Goal: Task Accomplishment & Management: Complete application form

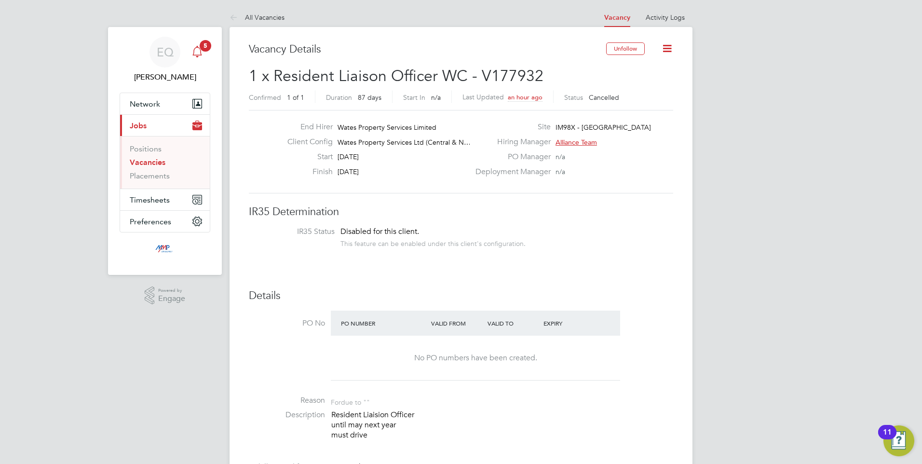
click at [200, 58] on div "Main navigation" at bounding box center [197, 51] width 19 height 19
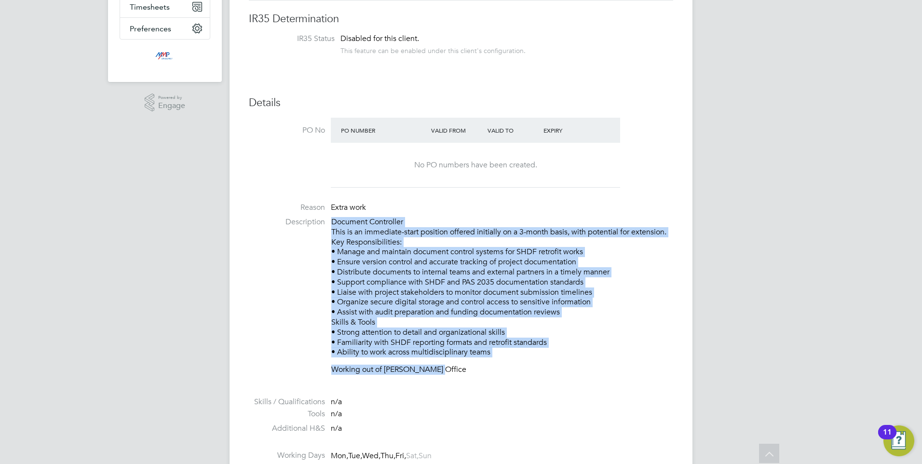
drag, startPoint x: 406, startPoint y: 300, endPoint x: 328, endPoint y: 230, distance: 104.8
click at [328, 230] on li "Description Document Controller This is an immediate-start position offered ini…" at bounding box center [461, 300] width 424 height 167
drag, startPoint x: 328, startPoint y: 230, endPoint x: 494, endPoint y: 378, distance: 222.3
click at [497, 378] on li "Description Document Controller This is an immediate-start position offered ini…" at bounding box center [461, 300] width 424 height 167
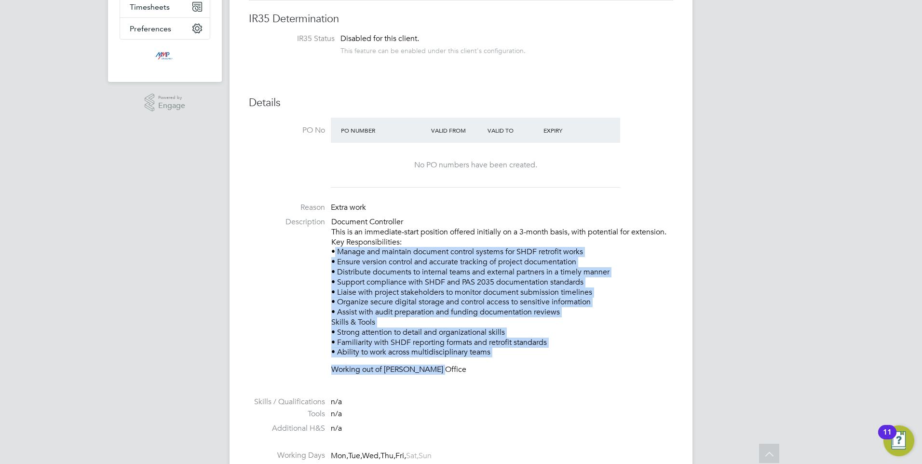
drag, startPoint x: 475, startPoint y: 377, endPoint x: 320, endPoint y: 254, distance: 197.8
click at [320, 254] on li "Description Document Controller This is an immediate-start position offered ini…" at bounding box center [461, 300] width 424 height 167
drag, startPoint x: 320, startPoint y: 254, endPoint x: 407, endPoint y: 355, distance: 133.7
click at [406, 355] on p "Document Controller This is an immediate-start position offered initially on a …" at bounding box center [502, 287] width 342 height 140
drag, startPoint x: 441, startPoint y: 371, endPoint x: 324, endPoint y: 247, distance: 171.3
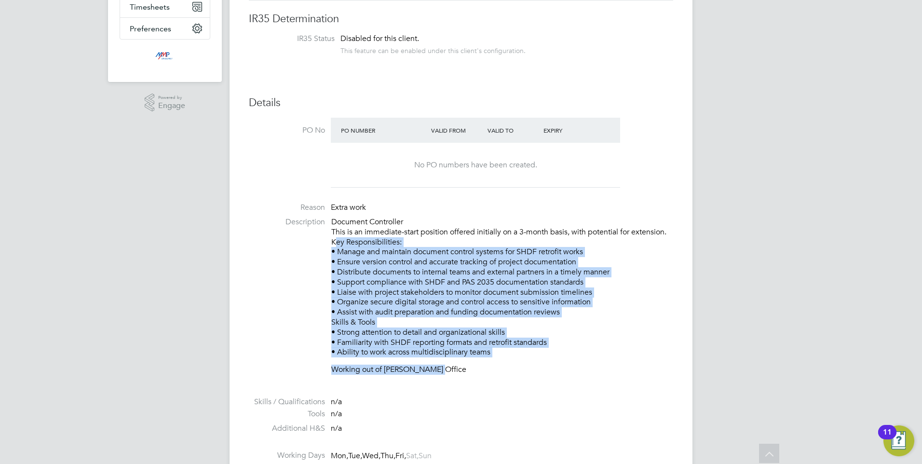
click at [324, 247] on li "Description Document Controller This is an immediate-start position offered ini…" at bounding box center [461, 300] width 424 height 167
drag, startPoint x: 324, startPoint y: 247, endPoint x: 493, endPoint y: 374, distance: 211.5
click at [496, 374] on p "Working out of [PERSON_NAME] Office" at bounding box center [502, 370] width 342 height 10
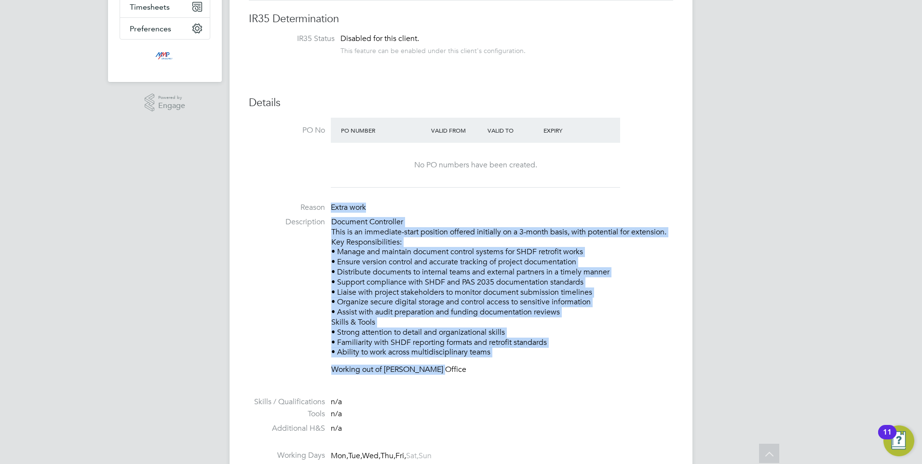
drag, startPoint x: 459, startPoint y: 372, endPoint x: 326, endPoint y: 193, distance: 223.0
click at [326, 193] on ul "PO No PO Number Valid From Valid To Expiry No PO numbers have been created. Rea…" at bounding box center [461, 330] width 424 height 425
drag, startPoint x: 326, startPoint y: 193, endPoint x: 376, endPoint y: 247, distance: 73.4
click at [376, 247] on p "Document Controller This is an immediate-start position offered initially on a …" at bounding box center [502, 287] width 342 height 140
drag, startPoint x: 333, startPoint y: 208, endPoint x: 491, endPoint y: 384, distance: 236.3
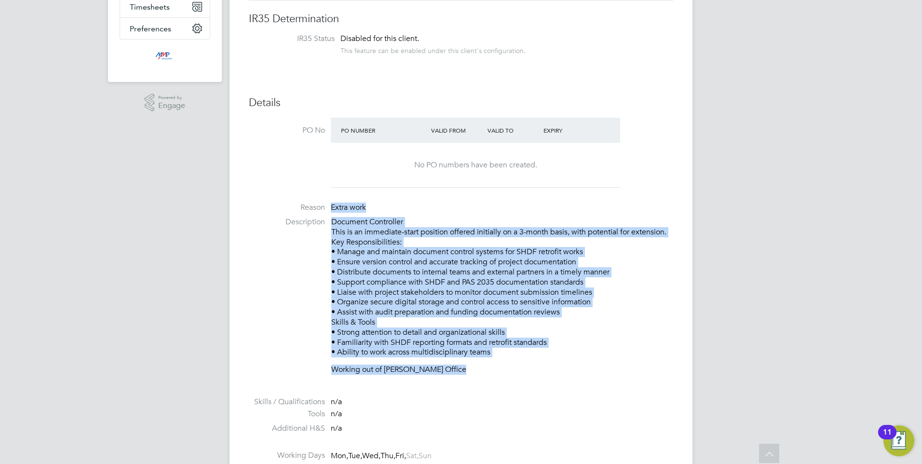
click at [491, 384] on ul "PO No PO Number Valid From Valid To Expiry No PO numbers have been created. Rea…" at bounding box center [461, 330] width 424 height 425
drag, startPoint x: 491, startPoint y: 384, endPoint x: 472, endPoint y: 380, distance: 19.2
click at [472, 375] on li "Description Document Controller This is an immediate-start position offered ini…" at bounding box center [461, 300] width 424 height 167
drag, startPoint x: 460, startPoint y: 381, endPoint x: 297, endPoint y: 195, distance: 247.1
click at [297, 195] on ul "PO No PO Number Valid From Valid To Expiry No PO numbers have been created. Rea…" at bounding box center [461, 330] width 424 height 425
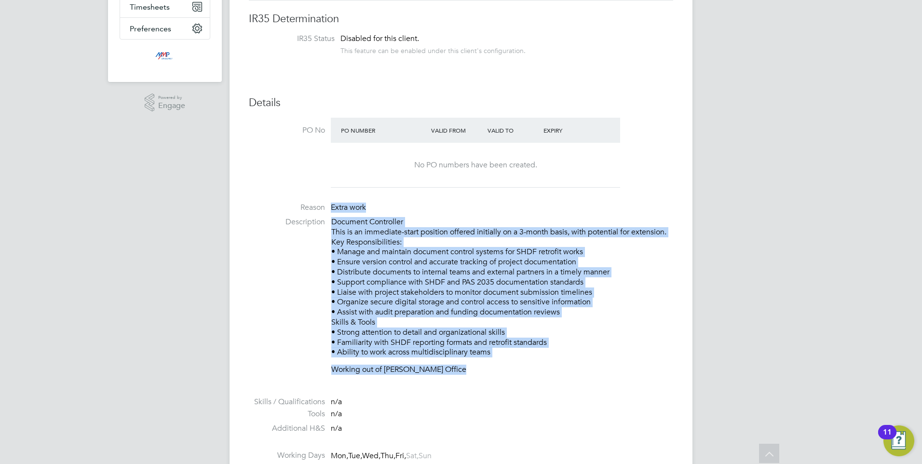
drag, startPoint x: 297, startPoint y: 195, endPoint x: 494, endPoint y: 306, distance: 226.3
click at [494, 306] on p "Document Controller This is an immediate-start position offered initially on a …" at bounding box center [502, 287] width 342 height 140
drag, startPoint x: 540, startPoint y: 368, endPoint x: 286, endPoint y: 174, distance: 319.0
click at [286, 174] on ul "PO No PO Number Valid From Valid To Expiry No PO numbers have been created. Rea…" at bounding box center [461, 330] width 424 height 425
drag, startPoint x: 286, startPoint y: 174, endPoint x: 496, endPoint y: 337, distance: 266.1
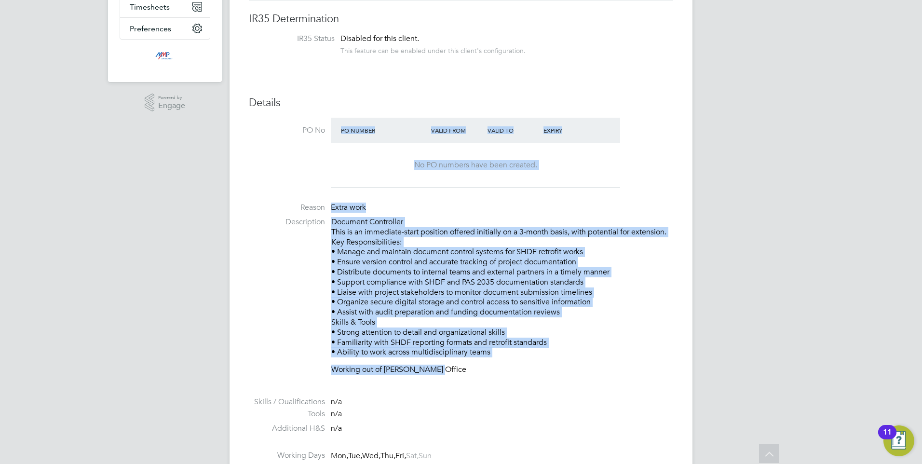
click at [521, 340] on p "Document Controller This is an immediate-start position offered initially on a …" at bounding box center [502, 287] width 342 height 140
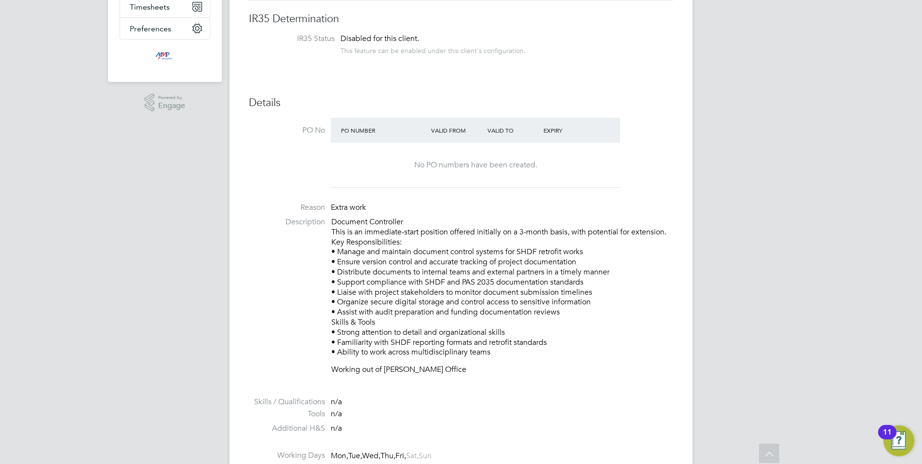
scroll to position [241, 0]
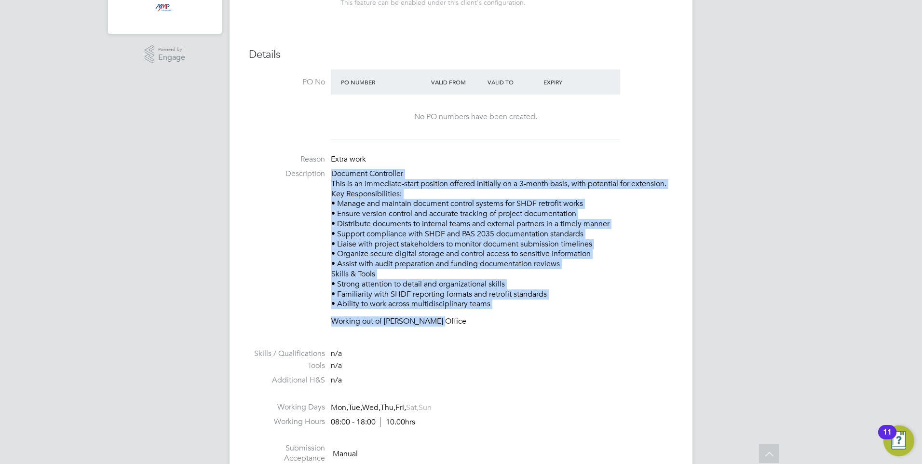
drag, startPoint x: 522, startPoint y: 332, endPoint x: 325, endPoint y: 174, distance: 253.2
click at [325, 174] on li "Description Document Controller This is an immediate-start position offered ini…" at bounding box center [461, 252] width 424 height 167
drag, startPoint x: 325, startPoint y: 174, endPoint x: 481, endPoint y: 300, distance: 200.9
click at [481, 300] on p "Document Controller This is an immediate-start position offered initially on a …" at bounding box center [502, 239] width 342 height 140
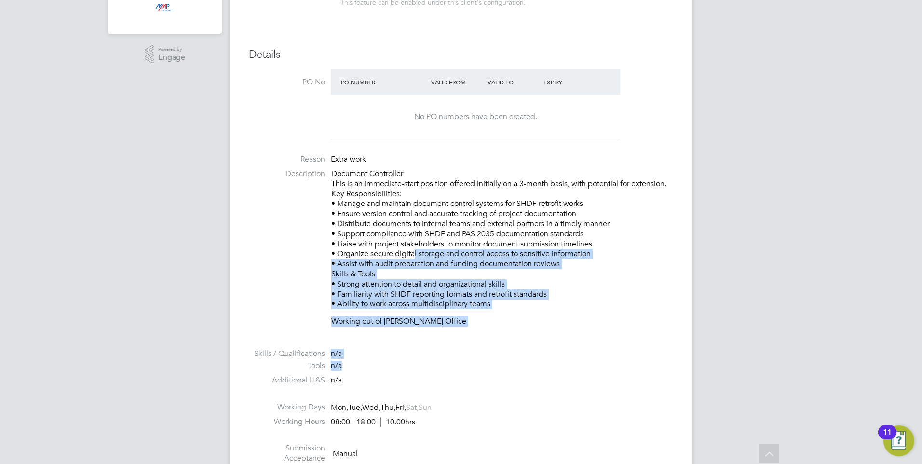
drag, startPoint x: 518, startPoint y: 367, endPoint x: 410, endPoint y: 251, distance: 158.7
click at [410, 251] on ul "PO No PO Number Valid From Valid To Expiry No PO numbers have been created. Rea…" at bounding box center [461, 281] width 424 height 425
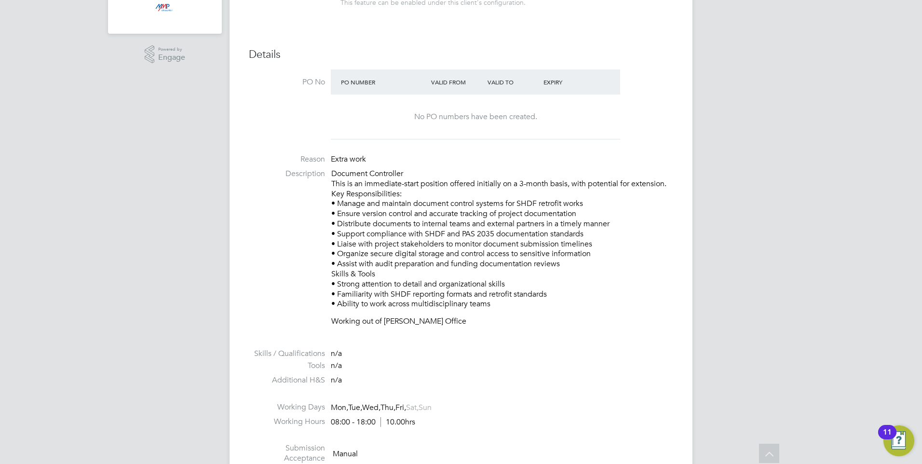
drag, startPoint x: 410, startPoint y: 251, endPoint x: 479, endPoint y: 379, distance: 145.2
click at [479, 379] on li "Additional H&S n/a" at bounding box center [461, 382] width 424 height 14
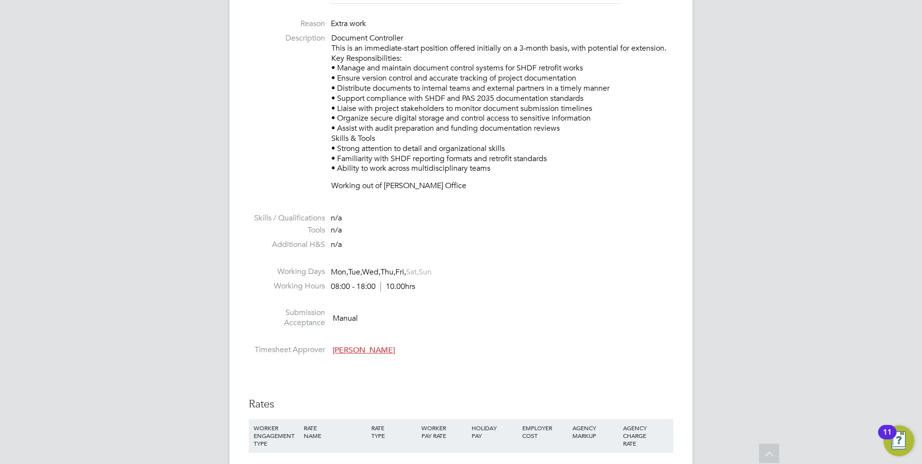
scroll to position [386, 0]
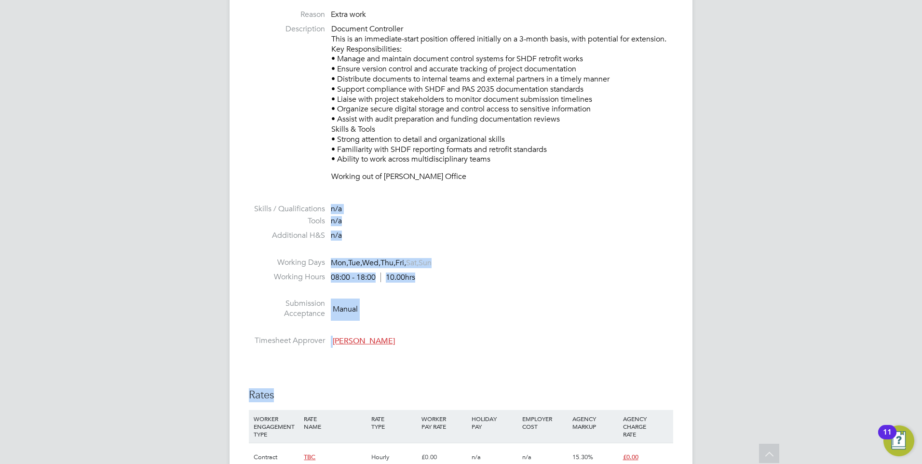
drag, startPoint x: 425, startPoint y: 376, endPoint x: 287, endPoint y: 193, distance: 229.0
click at [287, 193] on div "IR35 Determination IR35 Status Disabled for this client. This feature can be en…" at bounding box center [461, 404] width 424 height 1171
drag, startPoint x: 287, startPoint y: 193, endPoint x: 467, endPoint y: 390, distance: 267.0
click at [600, 281] on li "Working Hours 08:00 - 18:00 10.00hrs" at bounding box center [461, 279] width 424 height 14
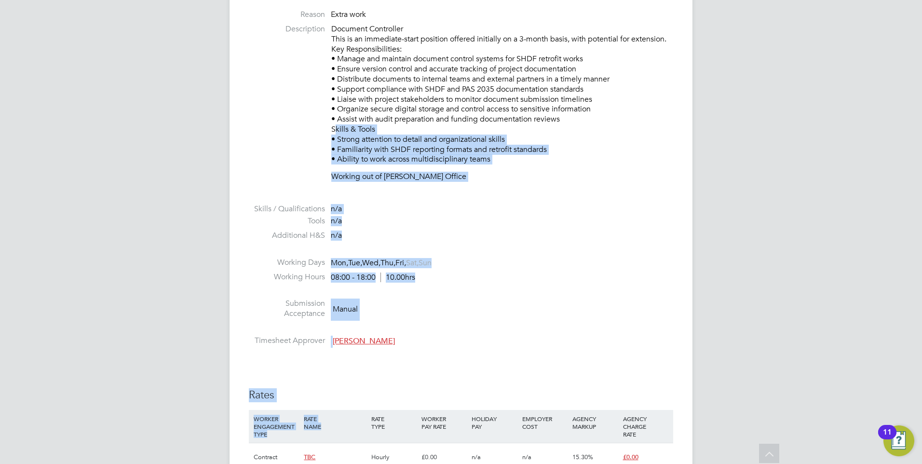
drag, startPoint x: 403, startPoint y: 398, endPoint x: 218, endPoint y: 132, distance: 323.9
click at [218, 132] on div "EQ [PERSON_NAME] Notifications 5 Applications: Network Businesses Sites Workers…" at bounding box center [461, 319] width 922 height 1411
drag, startPoint x: 218, startPoint y: 132, endPoint x: 624, endPoint y: 320, distance: 447.1
click at [624, 311] on li "Submission Acceptance Manual" at bounding box center [461, 311] width 424 height 25
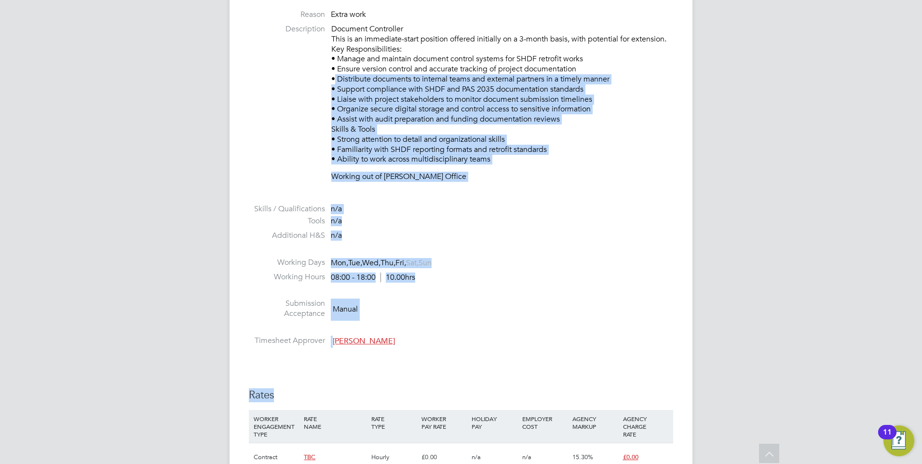
drag, startPoint x: 406, startPoint y: 324, endPoint x: 217, endPoint y: 79, distance: 309.6
click at [217, 79] on div "EQ [PERSON_NAME] Notifications 5 Applications: Network Businesses Sites Workers…" at bounding box center [461, 319] width 922 height 1411
drag, startPoint x: 217, startPoint y: 79, endPoint x: 519, endPoint y: 292, distance: 370.3
click at [518, 291] on li at bounding box center [461, 292] width 424 height 13
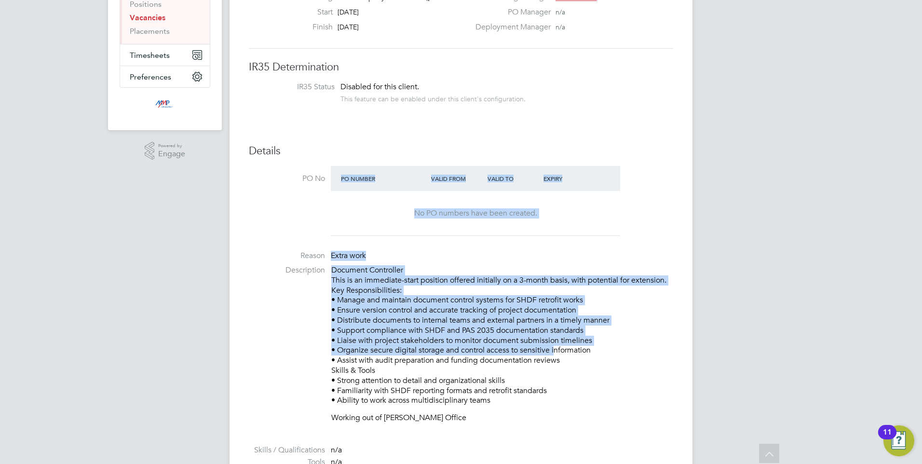
drag, startPoint x: 554, startPoint y: 355, endPoint x: 289, endPoint y: 194, distance: 309.9
click at [289, 194] on ul "PO No PO Number Valid From Valid To Expiry No PO numbers have been created. Rea…" at bounding box center [461, 378] width 424 height 425
drag, startPoint x: 289, startPoint y: 194, endPoint x: 479, endPoint y: 321, distance: 228.1
click at [479, 321] on p "Document Controller This is an immediate-start position offered initially on a …" at bounding box center [502, 335] width 342 height 140
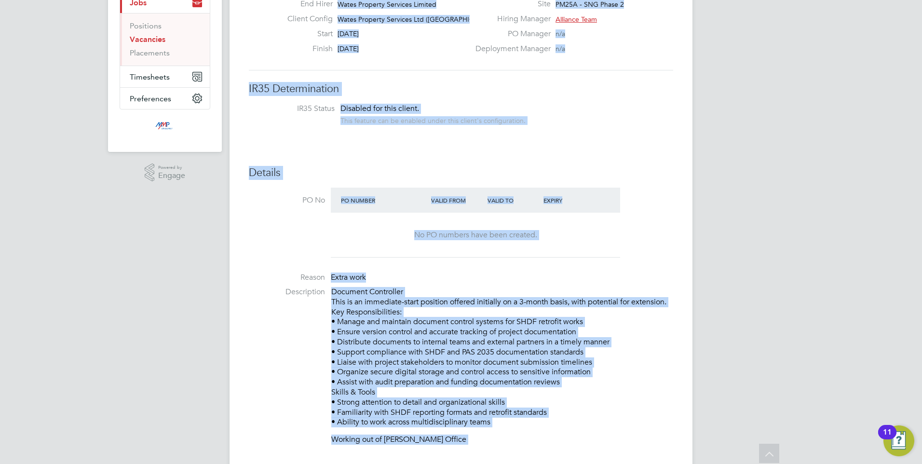
drag, startPoint x: 364, startPoint y: 227, endPoint x: 257, endPoint y: -32, distance: 279.8
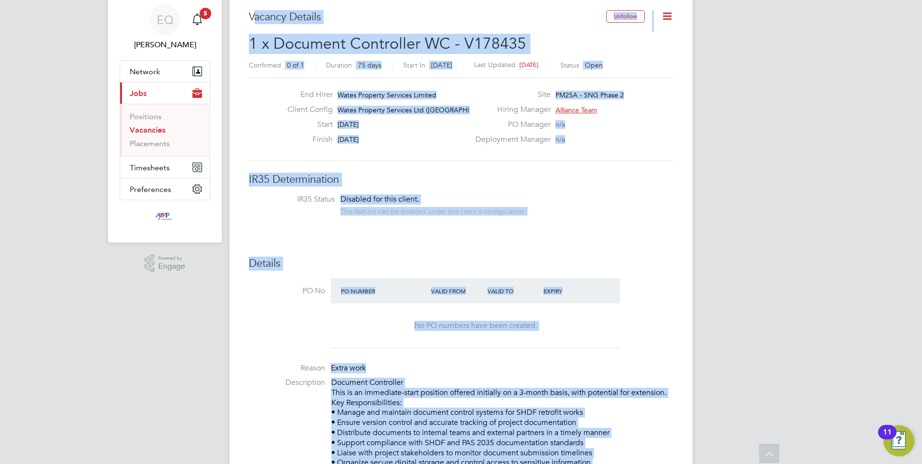
drag, startPoint x: 257, startPoint y: -32, endPoint x: 558, endPoint y: 360, distance: 493.9
click at [573, 363] on li "Reason Extra work" at bounding box center [461, 370] width 424 height 14
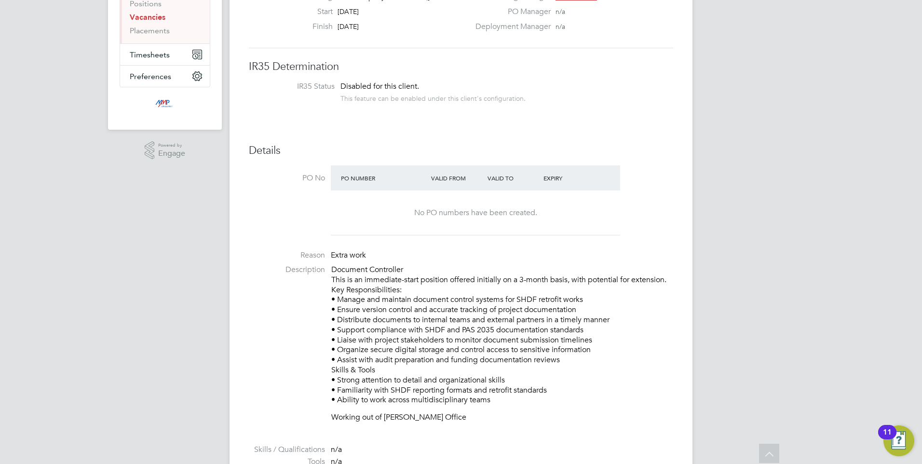
scroll to position [273, 0]
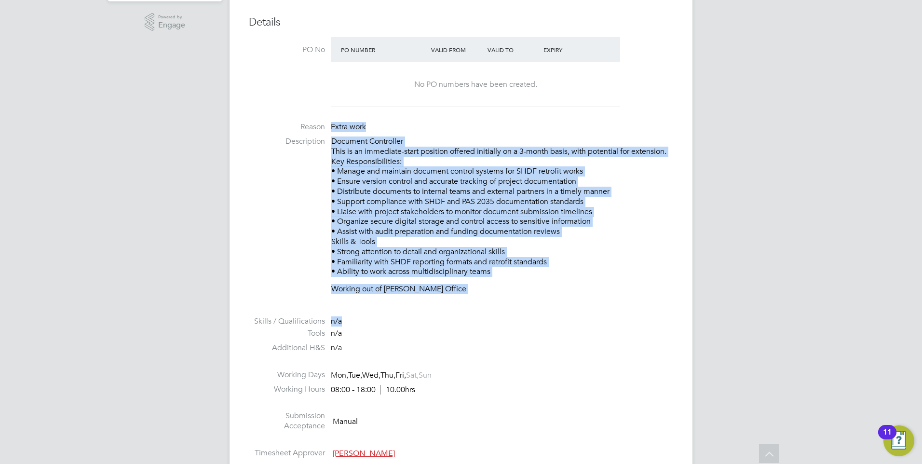
drag, startPoint x: 389, startPoint y: 320, endPoint x: 290, endPoint y: 132, distance: 212.1
click at [290, 132] on ul "PO No PO Number Valid From Valid To Expiry No PO numbers have been created. Rea…" at bounding box center [461, 249] width 424 height 425
drag, startPoint x: 290, startPoint y: 132, endPoint x: 480, endPoint y: 311, distance: 260.7
click at [480, 311] on li at bounding box center [461, 310] width 424 height 13
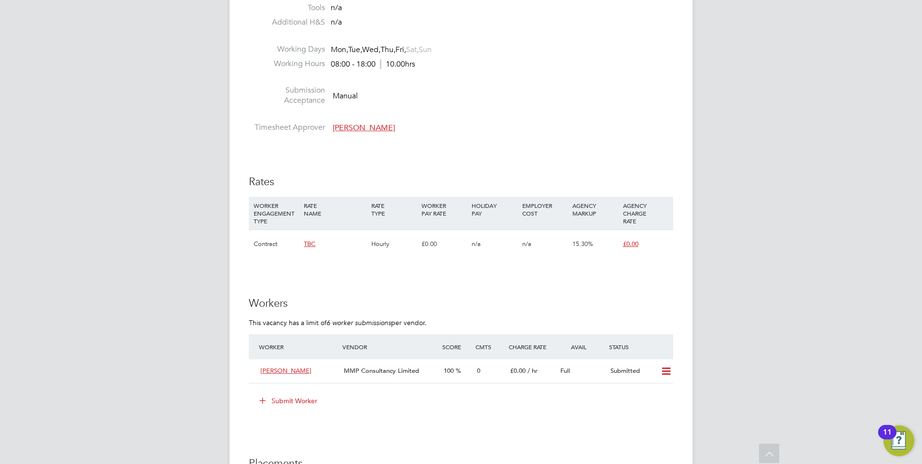
scroll to position [611, 0]
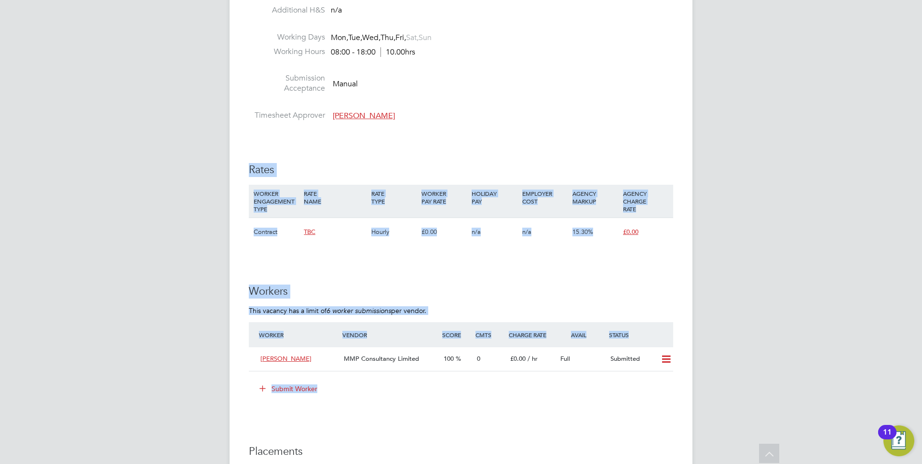
drag
click at [248, 167] on div "Vacancy Details Unfollow 1 x Document Controller WC - V178435 Confirmed 0 of 1 …" at bounding box center [461, 100] width 463 height 1368
click at [308, 176] on h3 "Rates" at bounding box center [461, 170] width 424 height 14
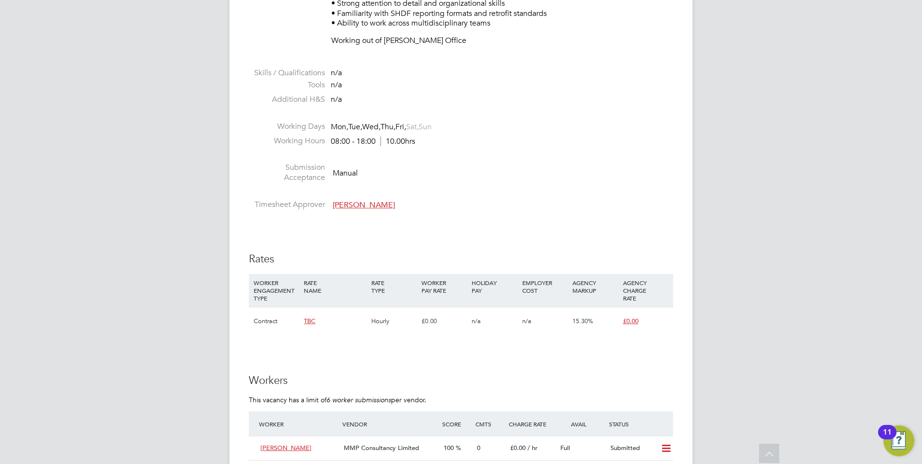
scroll to position [515, 0]
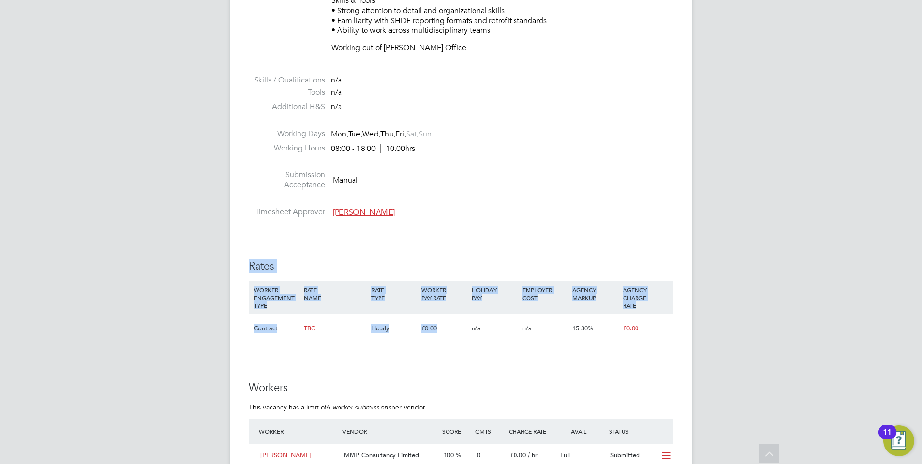
click at [225, 262] on div "EQ [PERSON_NAME] Notifications 5 Applications: Network Businesses Sites Workers…" at bounding box center [461, 190] width 922 height 1411
click at [421, 261] on h3 "Rates" at bounding box center [461, 266] width 424 height 14
click at [225, 256] on div "EQ [PERSON_NAME] Notifications 5 Applications: Network Businesses Sites Workers…" at bounding box center [461, 190] width 922 height 1411
click at [381, 266] on h3 "Rates" at bounding box center [461, 266] width 424 height 14
click at [245, 261] on div "Vacancy Details Unfollow 1 x Document Controller WC - V178435 Confirmed 0 of 1 …" at bounding box center [461, 196] width 463 height 1368
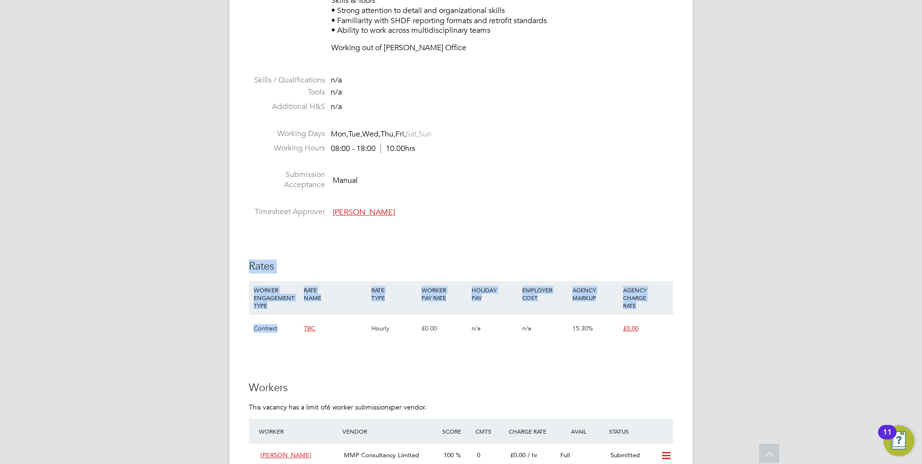
click at [345, 262] on h3 "Rates" at bounding box center [461, 266] width 424 height 14
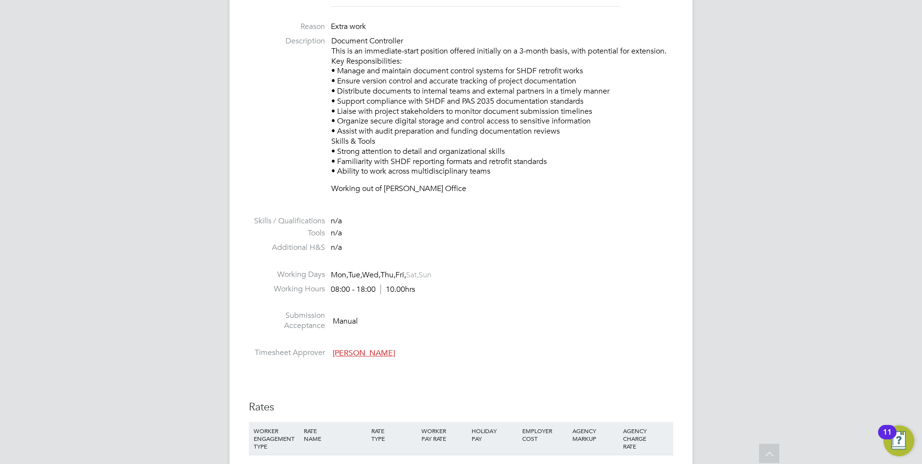
scroll to position [370, 0]
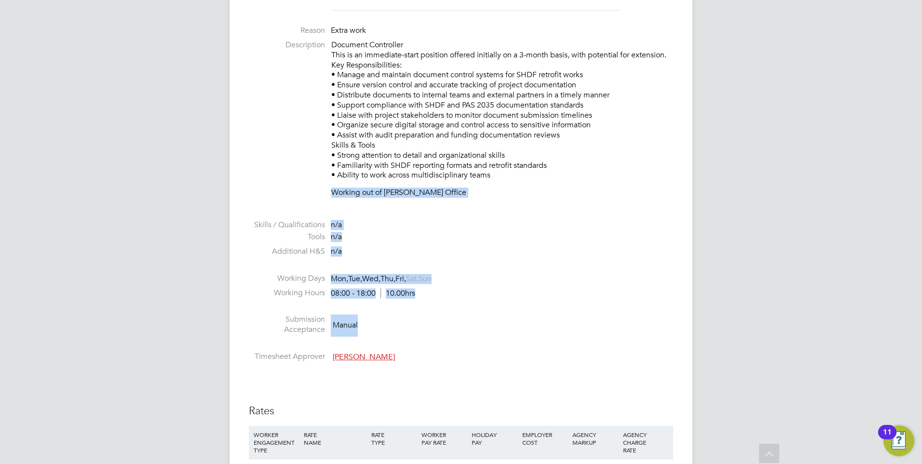
click at [283, 198] on ul "PO No PO Number Valid From Valid To Expiry No PO numbers have been created. Rea…" at bounding box center [461, 153] width 424 height 425
click at [547, 339] on li at bounding box center [461, 345] width 424 height 13
click at [246, 217] on div "Vacancy Details Unfollow 1 x Document Controller WC - V178435 Confirmed 0 of 1 …" at bounding box center [461, 341] width 463 height 1368
click at [505, 283] on li "Working Days Mon, Tue, Wed, Thu, Fri, Sat, Sun" at bounding box center [461, 280] width 424 height 14
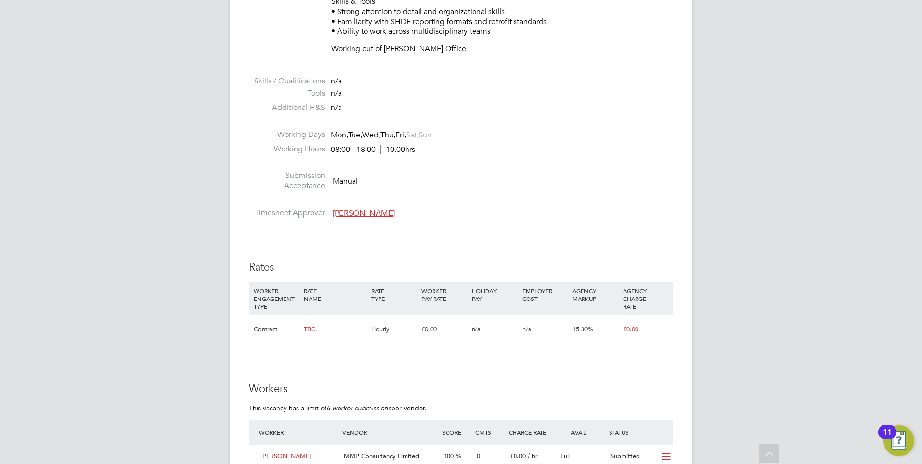
scroll to position [515, 0]
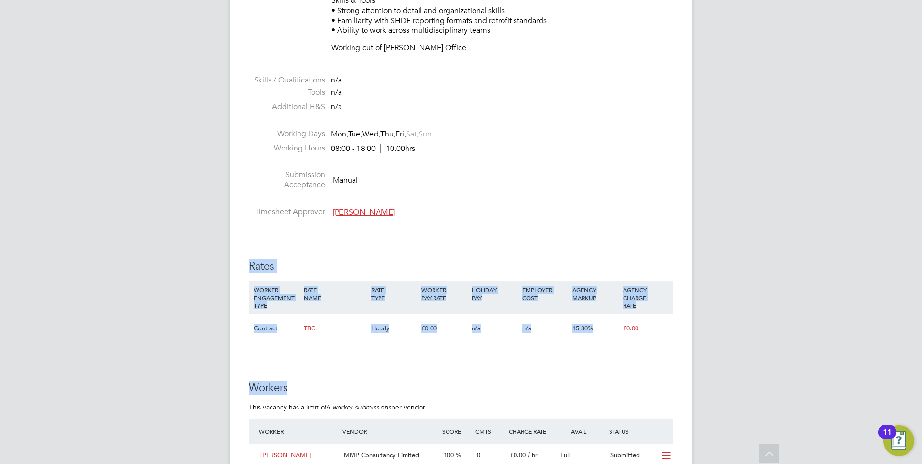
click at [236, 264] on div "Vacancy Details Unfollow 1 x Document Controller WC - V178435 Confirmed 0 of 1 …" at bounding box center [461, 196] width 463 height 1368
click at [339, 270] on h3 "Rates" at bounding box center [461, 266] width 424 height 14
click at [249, 261] on div "IR35 Determination IR35 Status Disabled for this client. This feature can be en…" at bounding box center [461, 275] width 424 height 1171
click at [414, 273] on h3 "Rates" at bounding box center [461, 266] width 424 height 14
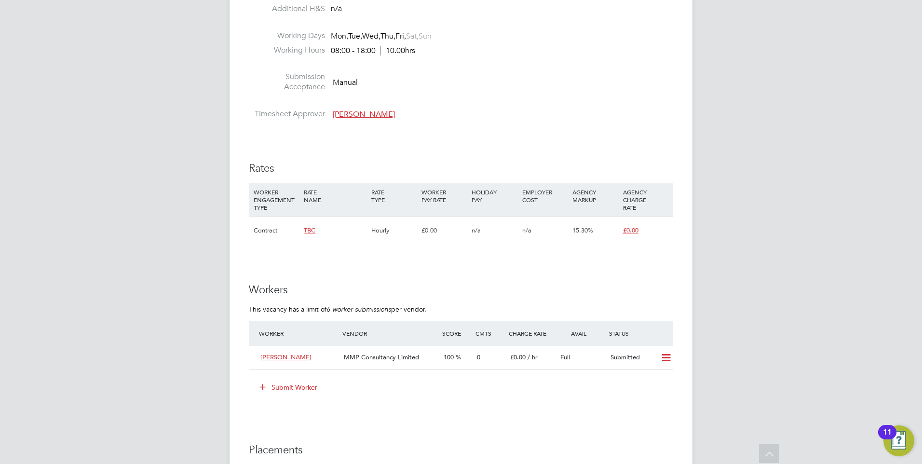
scroll to position [804, 0]
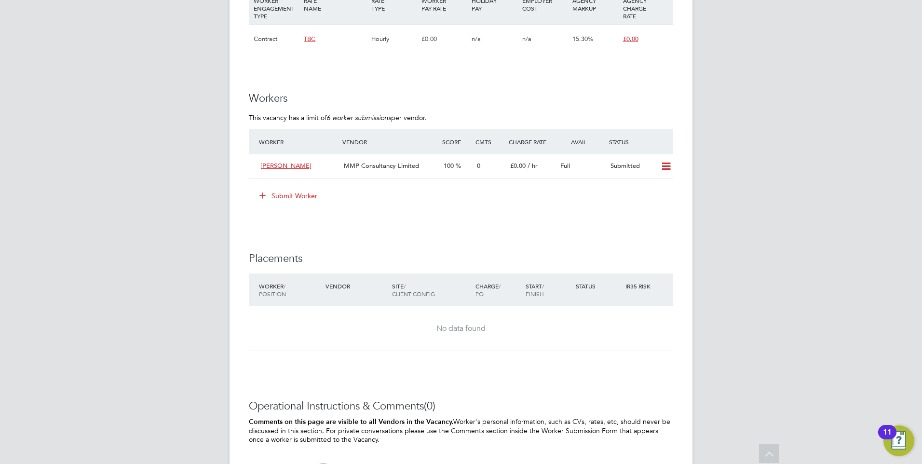
click at [281, 197] on button "Submit Worker" at bounding box center [289, 195] width 72 height 15
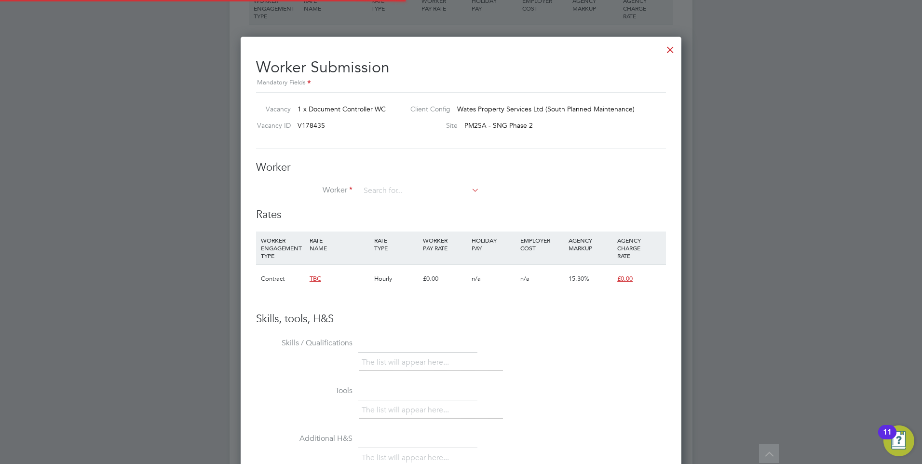
scroll to position [28, 66]
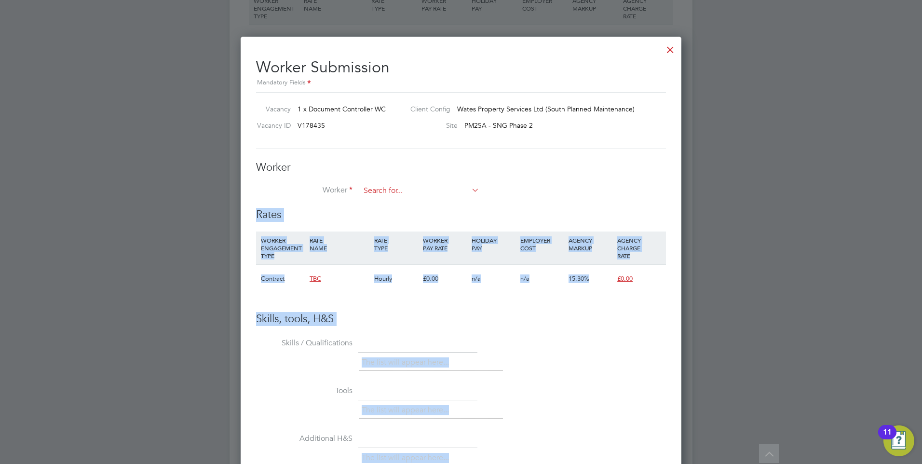
drag, startPoint x: 417, startPoint y: 196, endPoint x: 409, endPoint y: 195, distance: 7.3
click at [409, 195] on input at bounding box center [419, 191] width 119 height 14
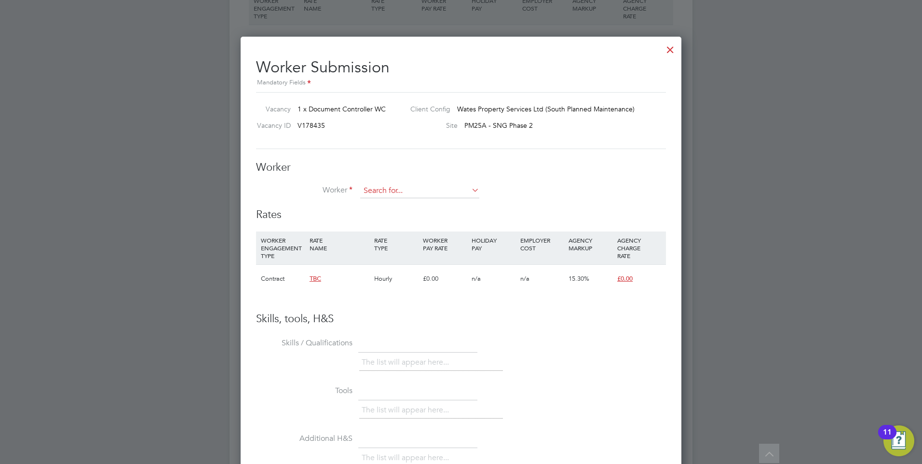
click at [386, 196] on input at bounding box center [419, 191] width 119 height 14
click at [390, 195] on input at bounding box center [419, 191] width 119 height 14
click at [470, 188] on icon at bounding box center [470, 190] width 0 height 14
click at [403, 220] on li "+ Add new" at bounding box center [420, 217] width 120 height 13
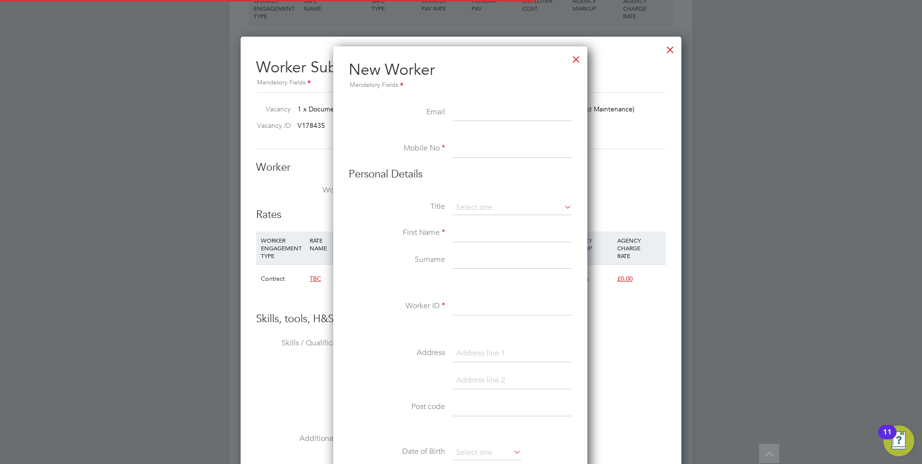
scroll to position [821, 256]
click at [475, 112] on input at bounding box center [512, 112] width 119 height 17
paste input "[EMAIL_ADDRESS][DOMAIN_NAME]"
type input "[EMAIL_ADDRESS][DOMAIN_NAME]"
click at [464, 161] on li "Mobile No" at bounding box center [460, 153] width 223 height 27
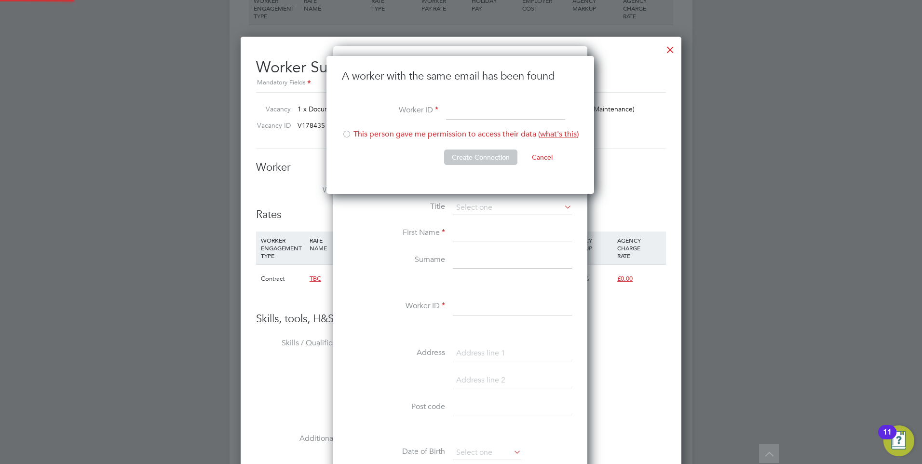
drag, startPoint x: 462, startPoint y: 147, endPoint x: 458, endPoint y: 138, distance: 9.3
click at [461, 146] on li "This person gave me permission to access their data ( what's this )" at bounding box center [460, 139] width 237 height 20
click at [450, 110] on input at bounding box center [505, 111] width 119 height 17
drag, startPoint x: 430, startPoint y: 113, endPoint x: 446, endPoint y: 111, distance: 16.1
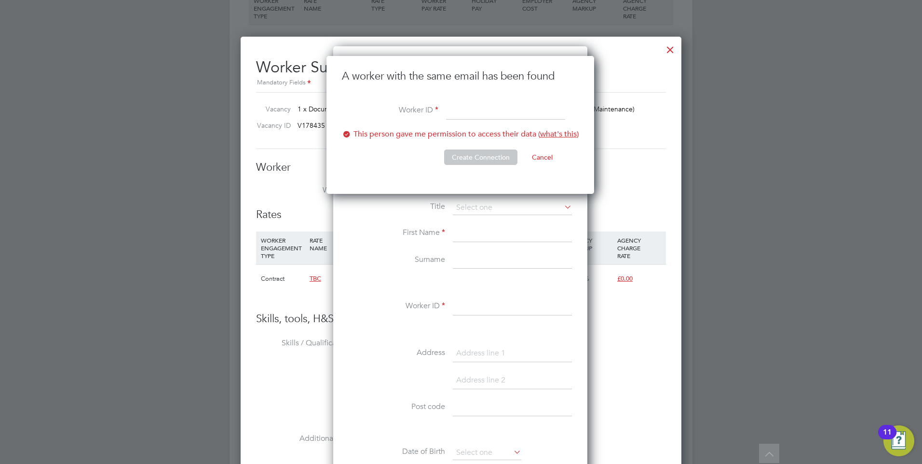
click at [433, 112] on label "Worker ID" at bounding box center [390, 110] width 96 height 10
click at [446, 111] on input at bounding box center [505, 111] width 119 height 17
paste input "[PERSON_NAME]"
type input "[PERSON_NAME]"
click at [446, 151] on button "Create Connection" at bounding box center [480, 157] width 73 height 15
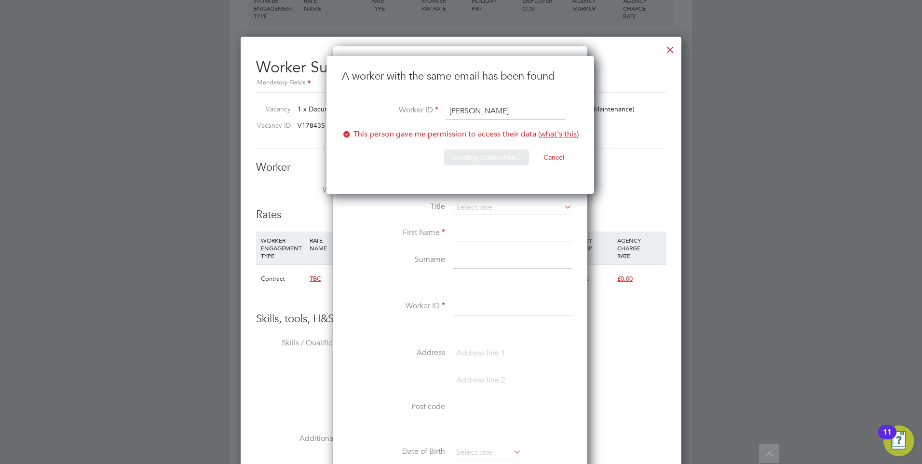
scroll to position [0, 0]
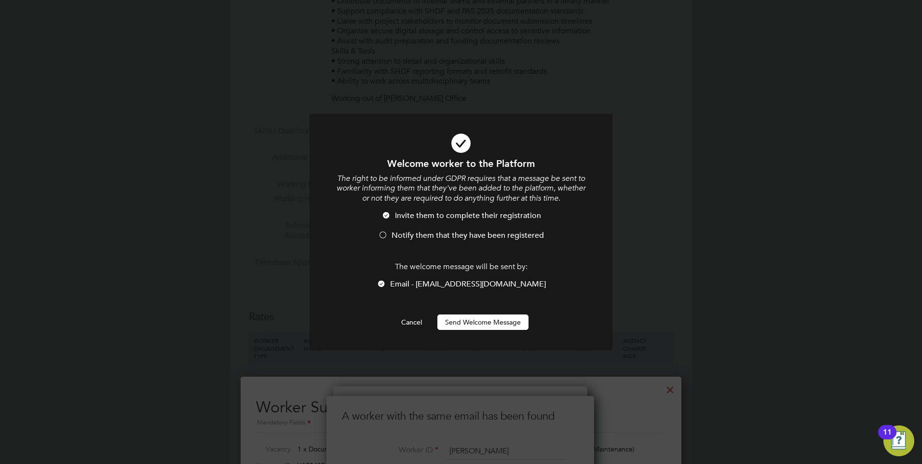
click at [407, 232] on span "Notify them that they have been registered" at bounding box center [468, 236] width 152 height 10
click at [462, 317] on button "Send Welcome Message" at bounding box center [482, 321] width 91 height 15
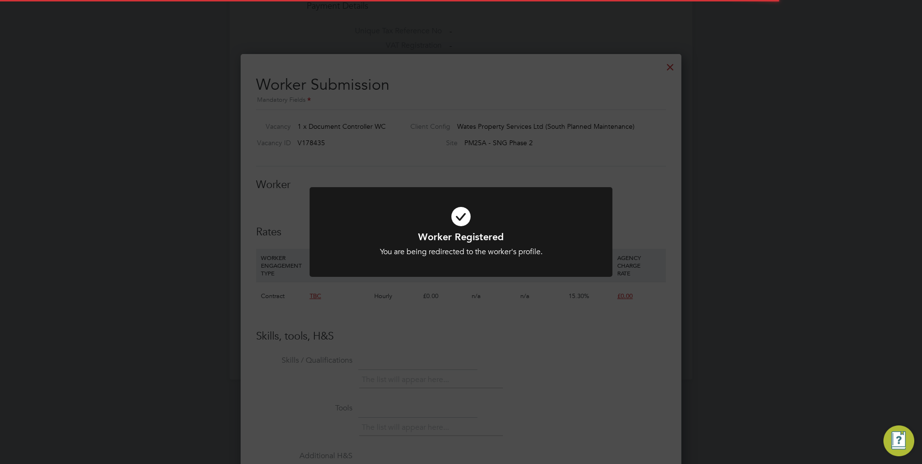
scroll to position [804, 0]
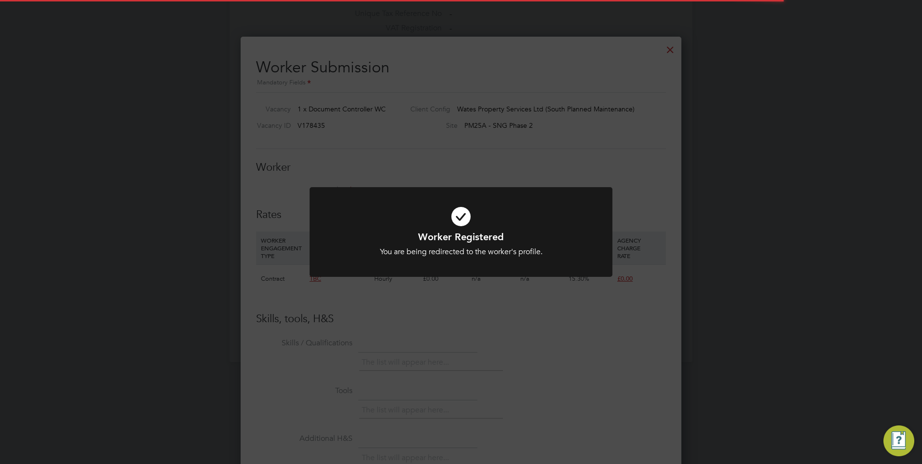
drag, startPoint x: 458, startPoint y: 328, endPoint x: 433, endPoint y: 265, distance: 67.5
click at [457, 325] on div "Worker Registered You are being redirected to the worker's profile. Cancel Okay" at bounding box center [461, 232] width 922 height 464
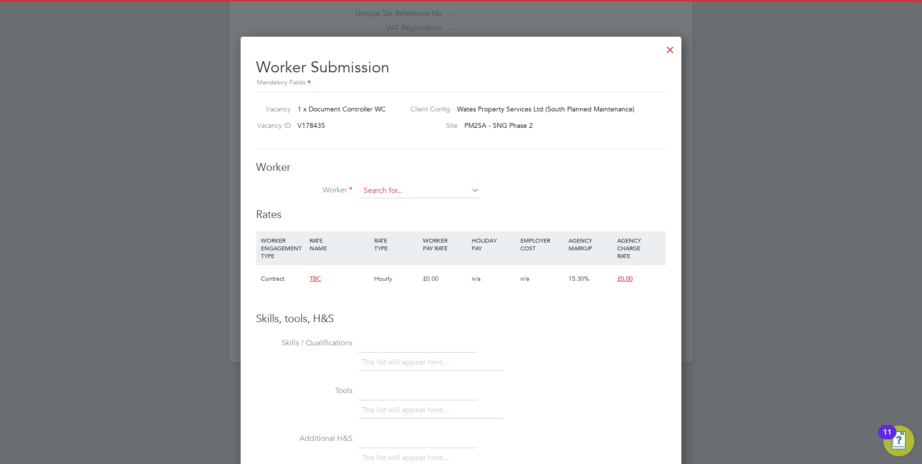
click at [420, 188] on input at bounding box center [419, 191] width 119 height 14
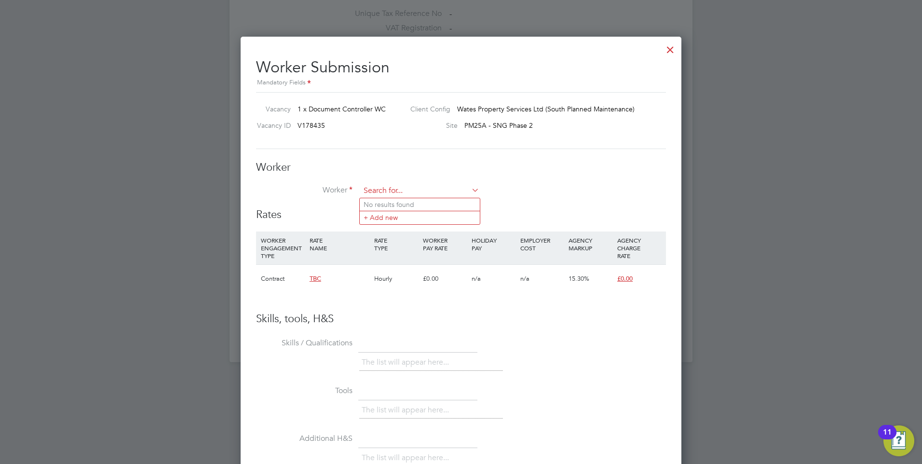
paste input "[PERSON_NAME]"
click at [390, 203] on b "[PERSON_NAME]" at bounding box center [414, 205] width 56 height 8
type input "[PERSON_NAME] ([PERSON_NAME])"
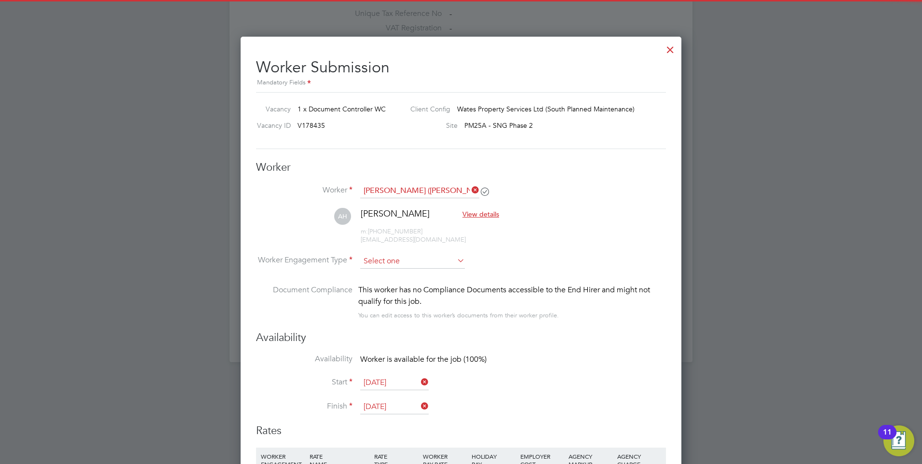
scroll to position [802, 441]
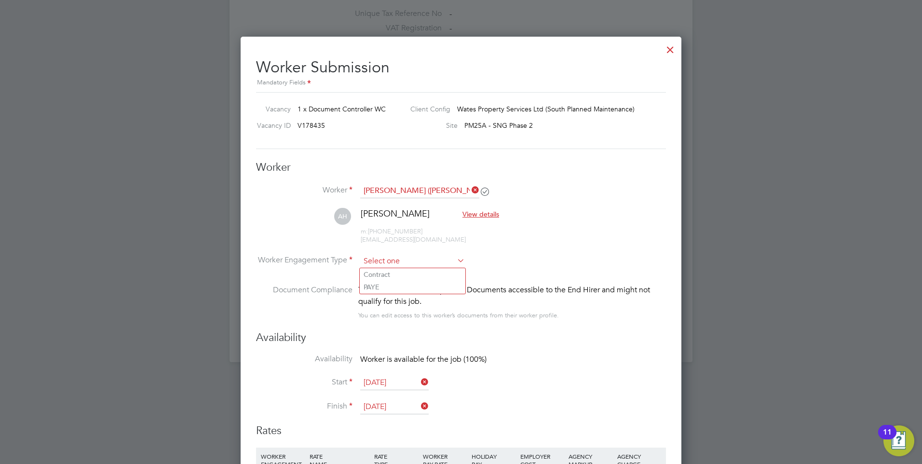
click at [384, 260] on input at bounding box center [412, 261] width 105 height 14
click at [392, 277] on li "Contract" at bounding box center [413, 274] width 106 height 13
type input "Contract"
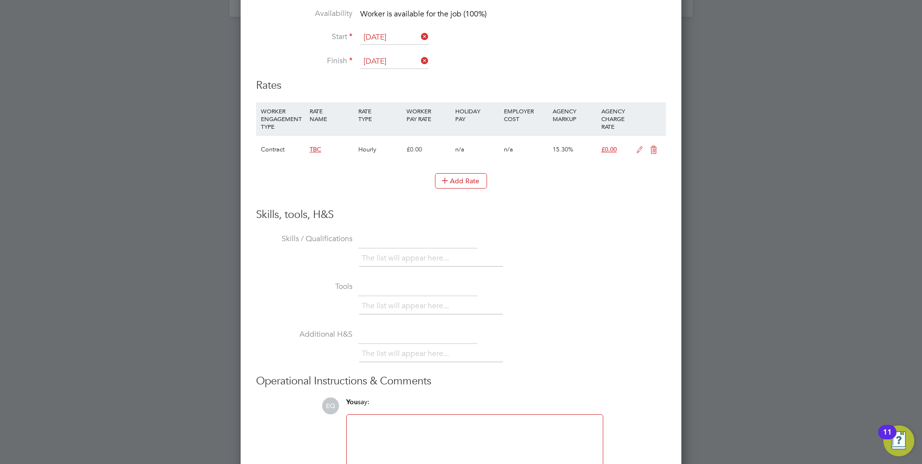
scroll to position [1203, 0]
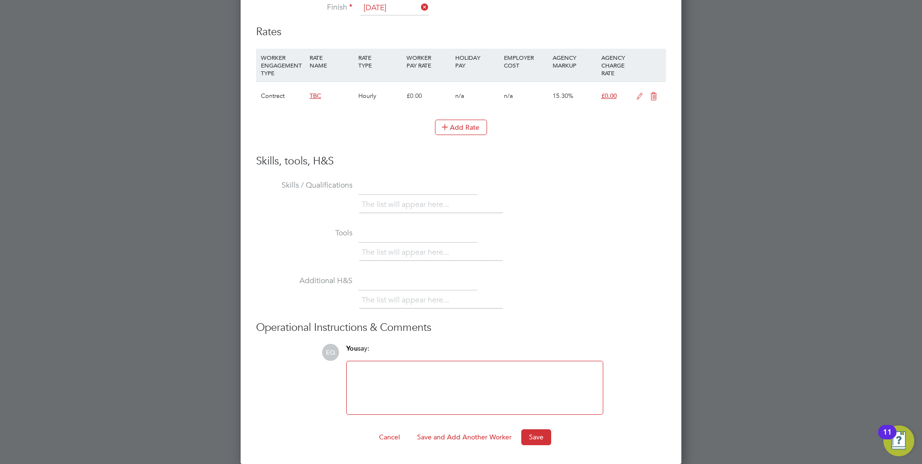
click at [533, 446] on div "Worker Submission Mandatory Fields Vacancy 1 x Document Controller WC Client Co…" at bounding box center [461, 51] width 441 height 827
click at [531, 433] on button "Save" at bounding box center [536, 436] width 30 height 15
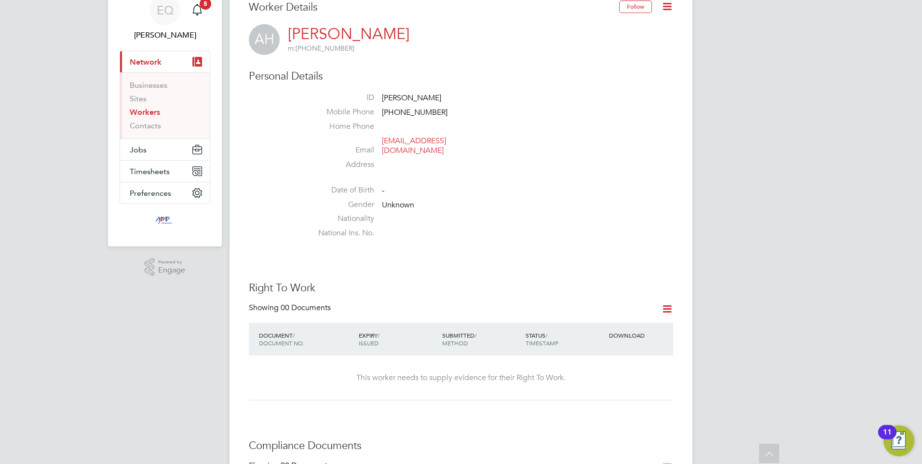
scroll to position [0, 0]
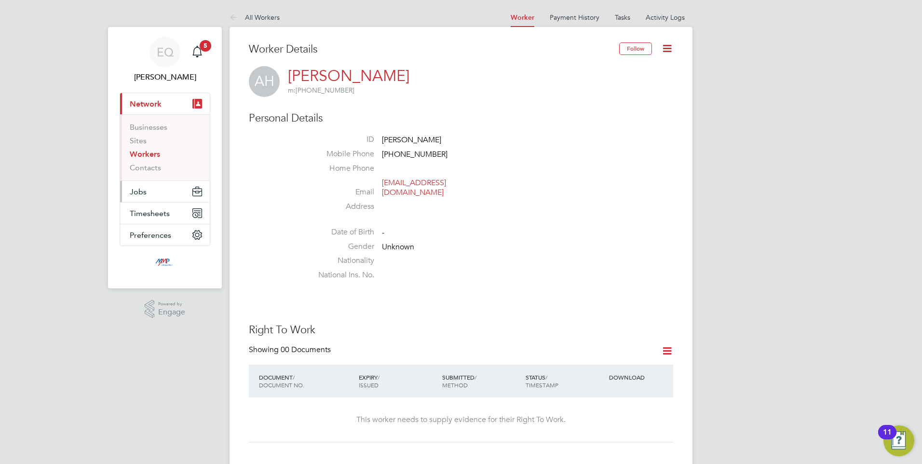
drag, startPoint x: 146, startPoint y: 186, endPoint x: 153, endPoint y: 191, distance: 8.7
click at [146, 186] on button "Jobs" at bounding box center [165, 191] width 90 height 21
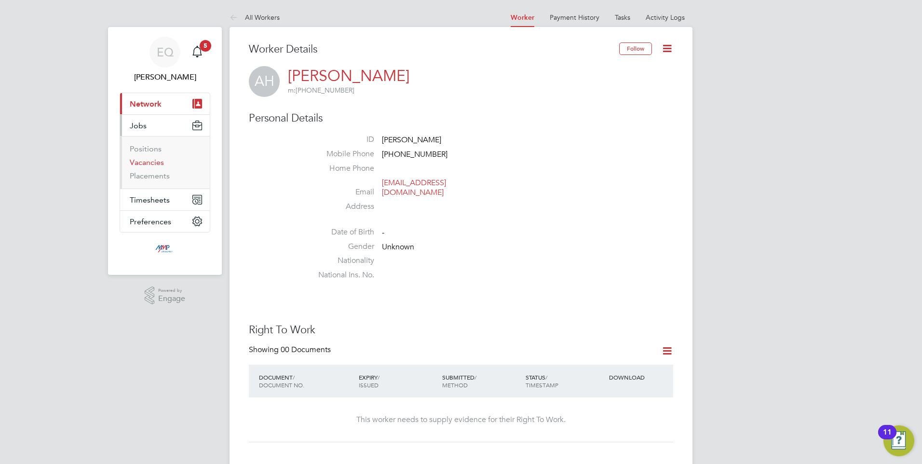
click at [146, 164] on link "Vacancies" at bounding box center [147, 162] width 34 height 9
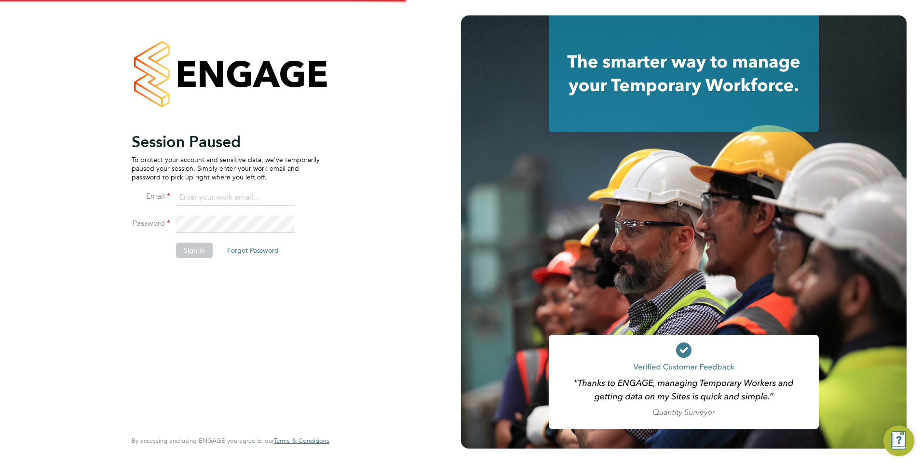
type input "[EMAIL_ADDRESS][DOMAIN_NAME]"
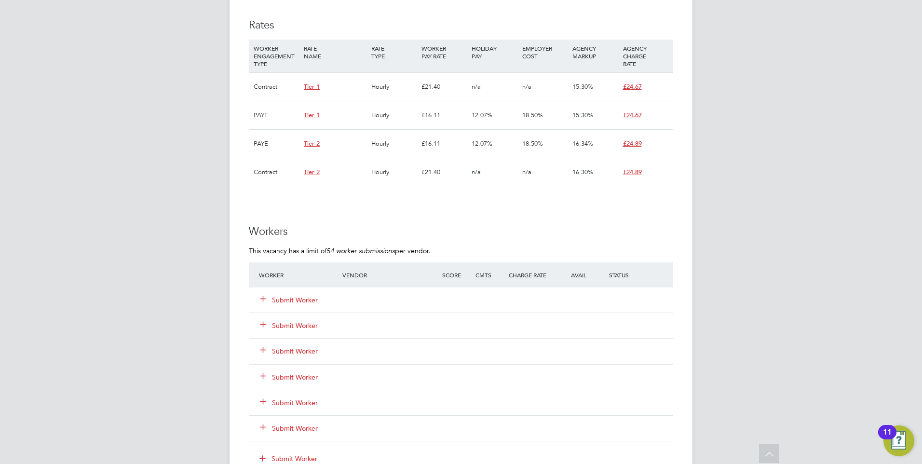
scroll to position [675, 0]
